Goal: Find specific page/section: Find specific page/section

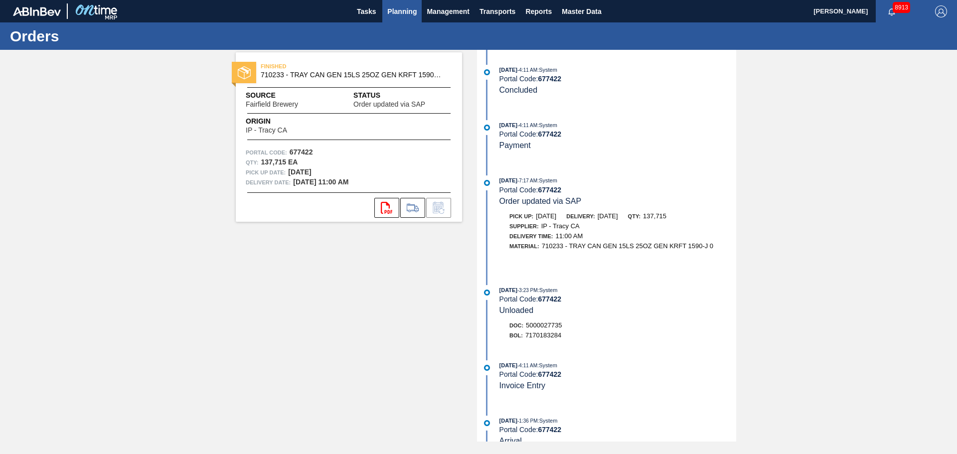
scroll to position [644, 0]
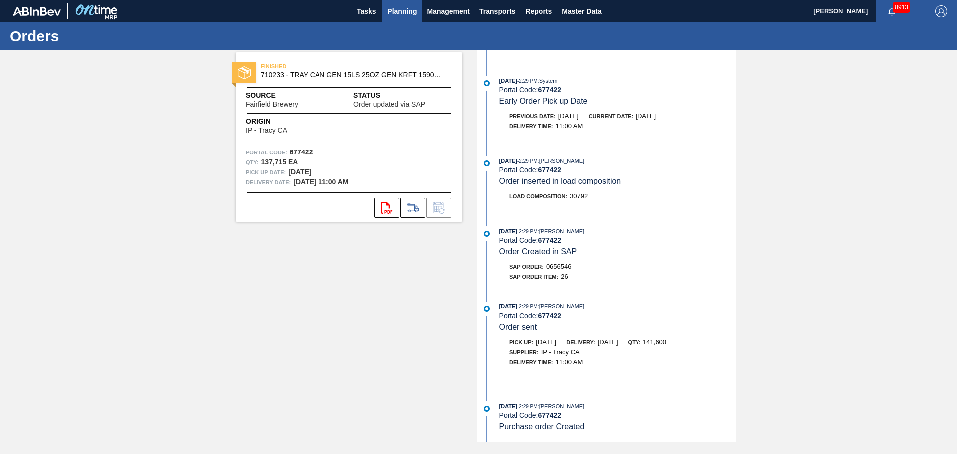
click at [411, 13] on span "Planning" at bounding box center [401, 11] width 29 height 12
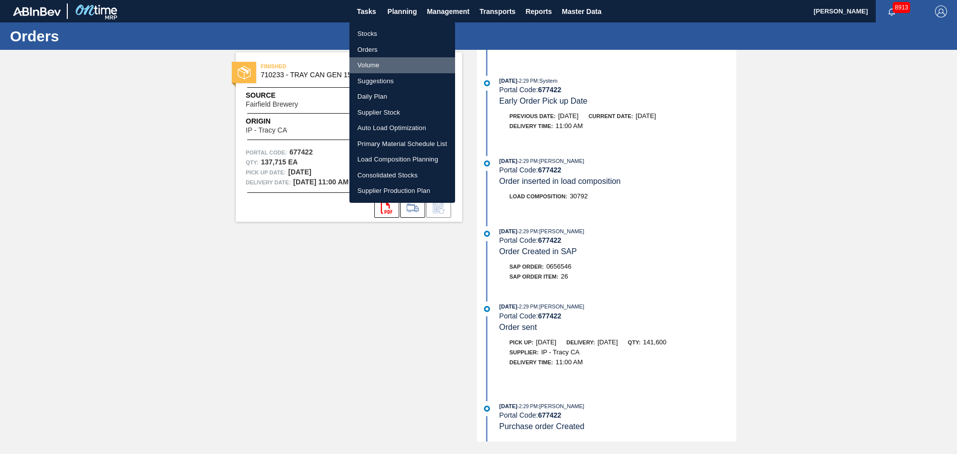
click at [380, 62] on li "Volume" at bounding box center [402, 65] width 106 height 16
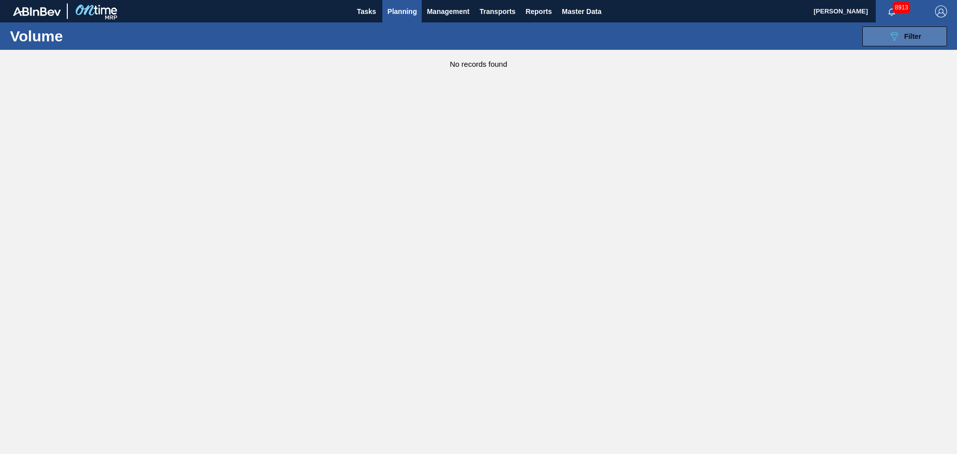
click at [910, 35] on span "Filter" at bounding box center [912, 36] width 17 height 8
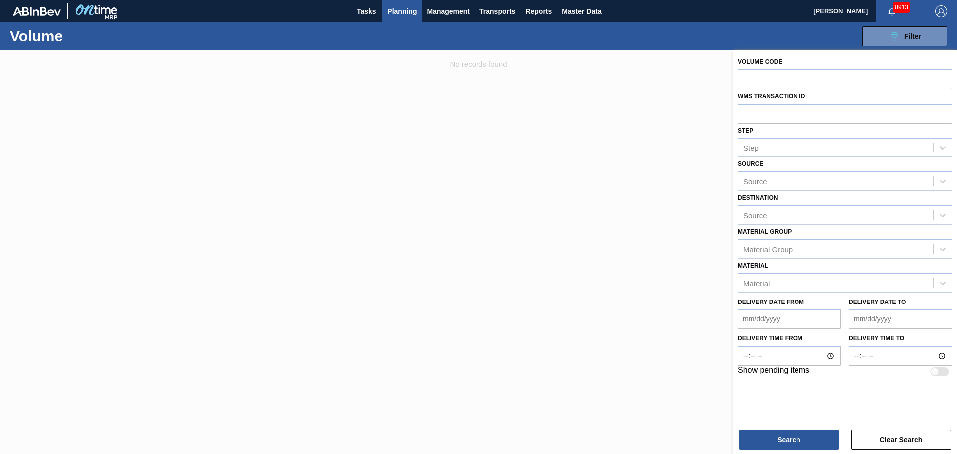
click at [489, 98] on div at bounding box center [478, 277] width 957 height 454
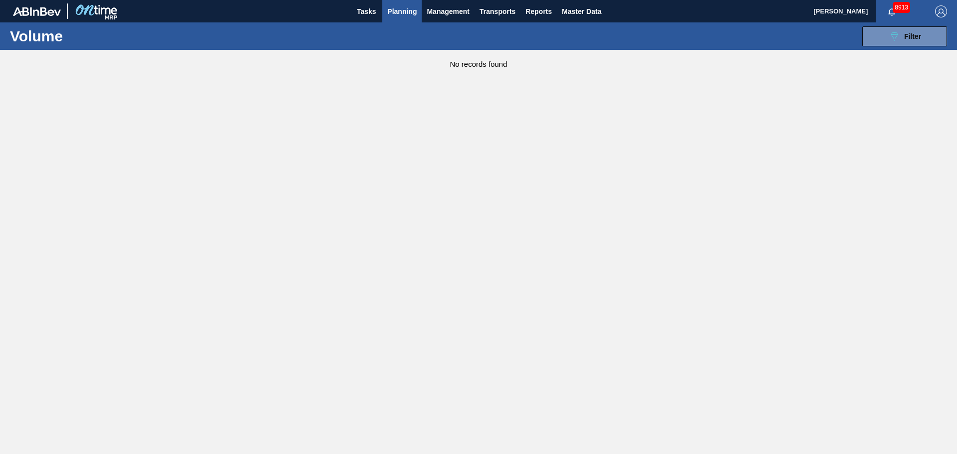
click at [400, 18] on button "Planning" at bounding box center [401, 11] width 39 height 22
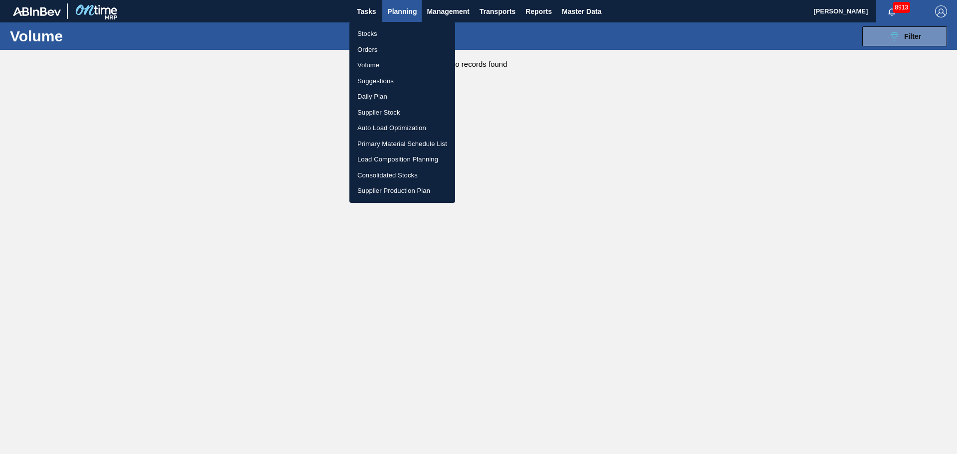
click at [379, 32] on li "Stocks" at bounding box center [402, 34] width 106 height 16
